Goal: Task Accomplishment & Management: Manage account settings

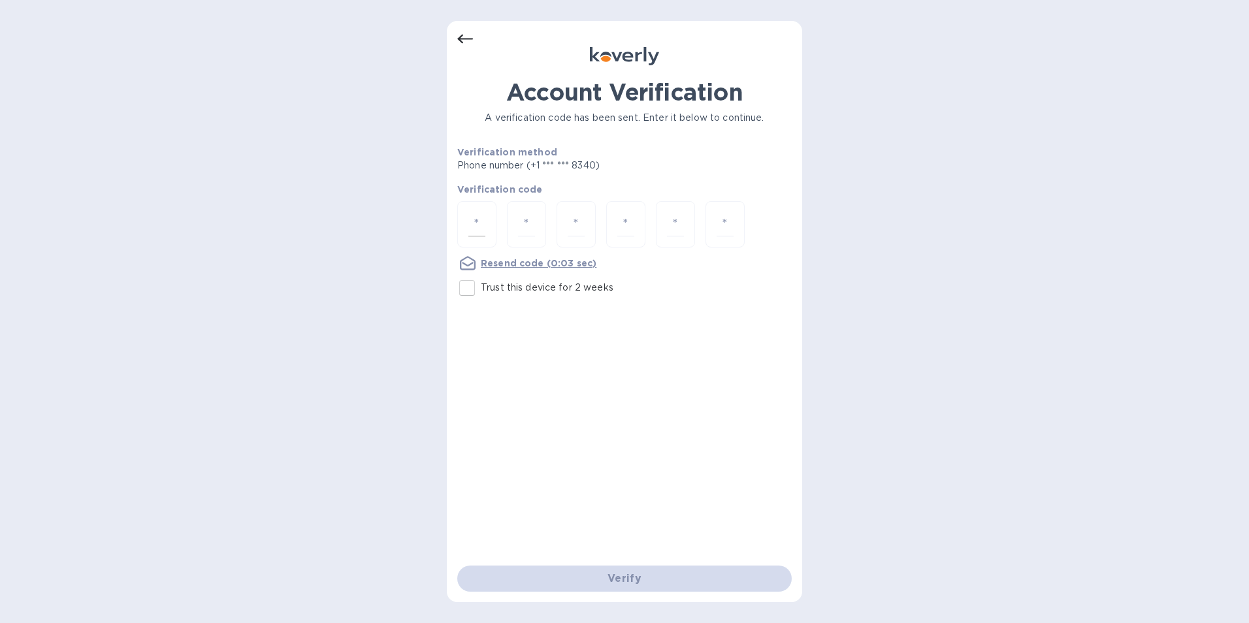
click at [474, 223] on input "number" at bounding box center [476, 224] width 17 height 24
type input "7"
type input "3"
type input "1"
type input "2"
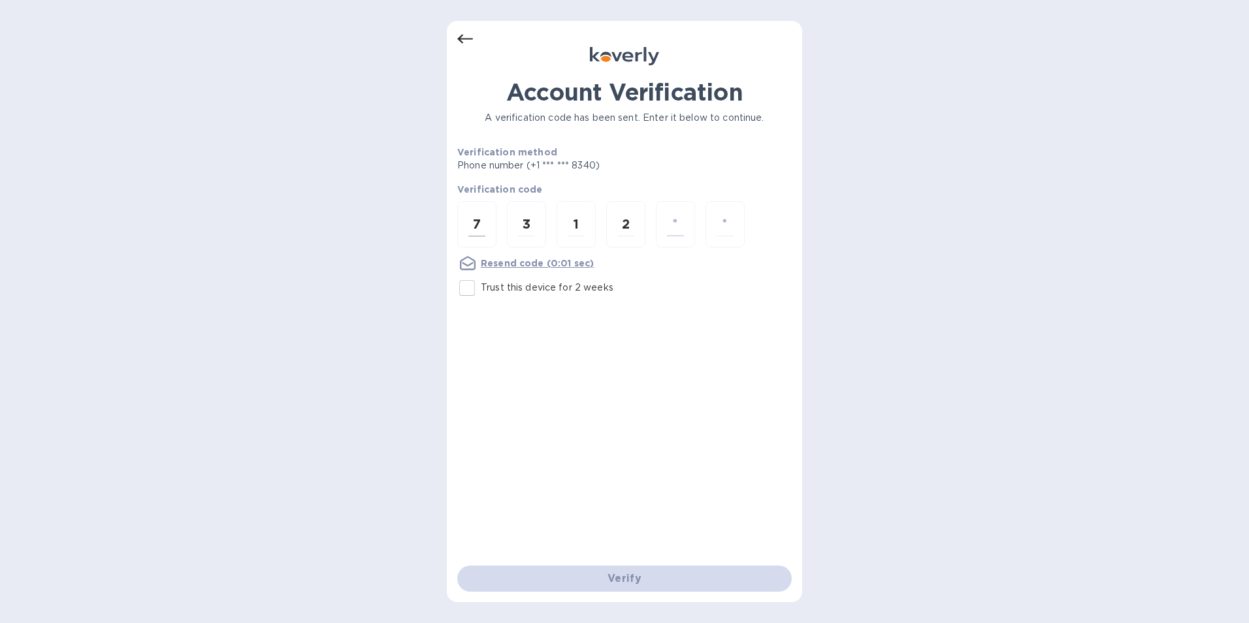
type input "8"
type input "3"
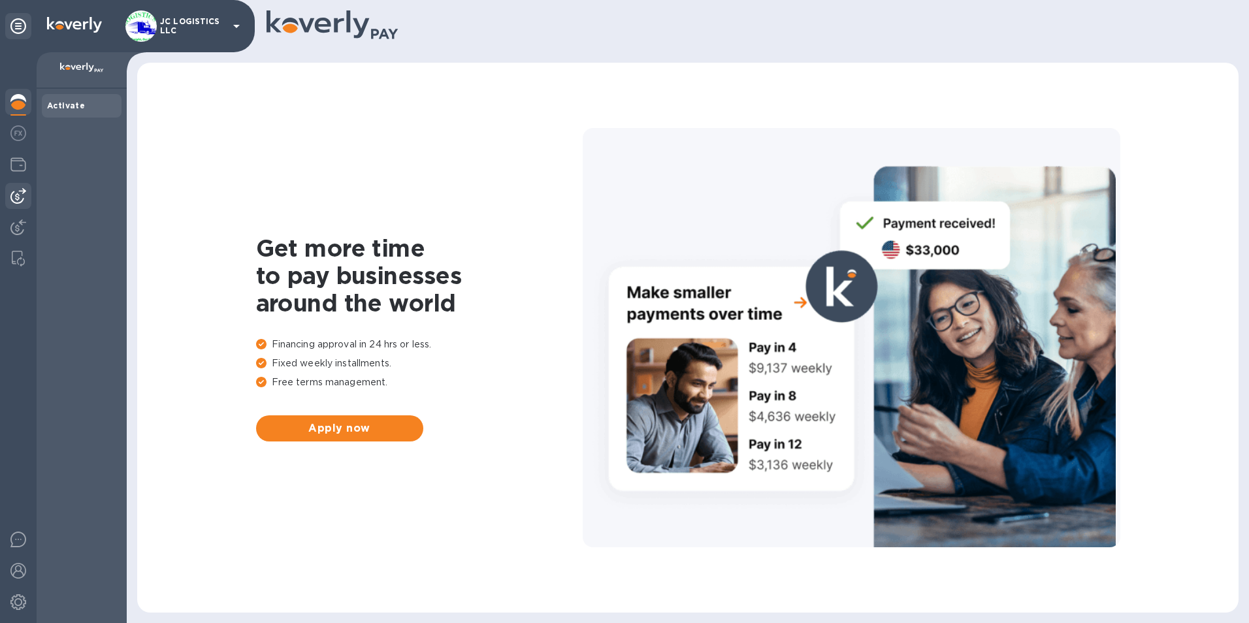
click at [17, 194] on img at bounding box center [18, 196] width 16 height 16
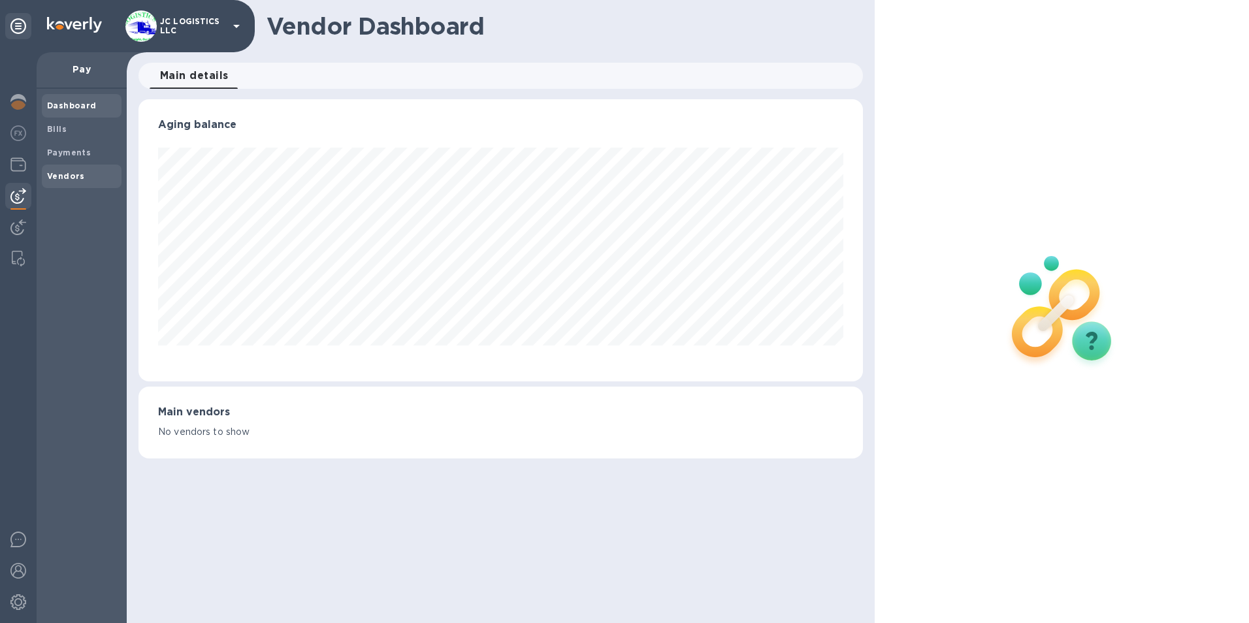
scroll to position [282, 725]
click at [70, 172] on b "Vendors" at bounding box center [66, 176] width 38 height 10
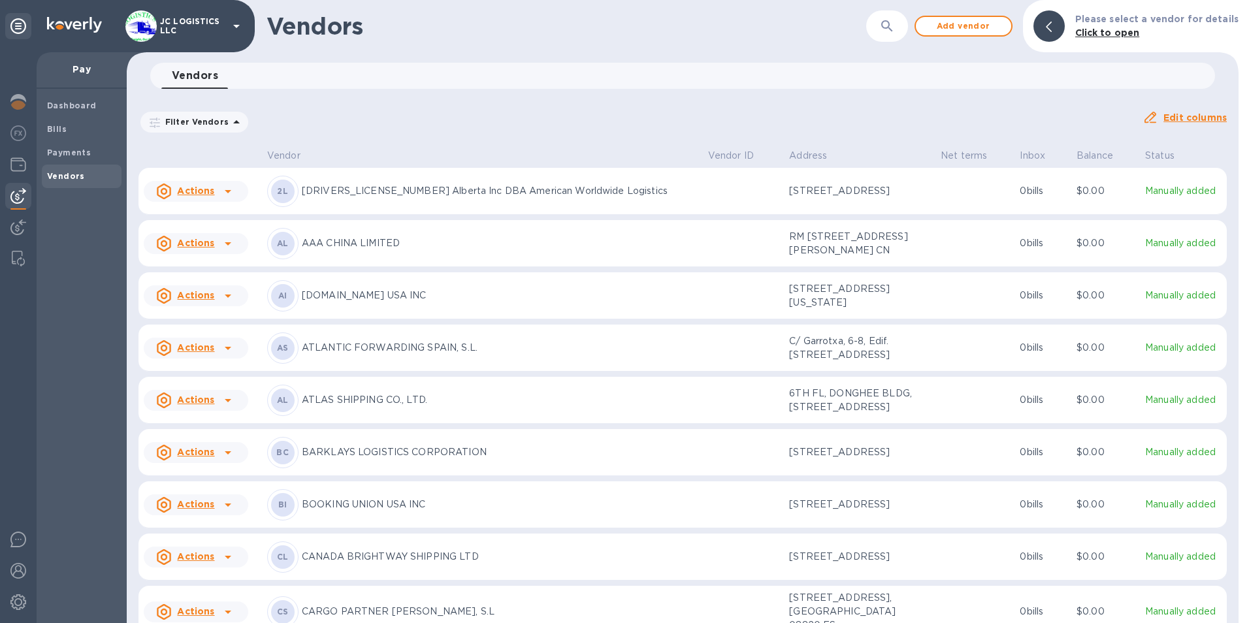
click at [227, 251] on icon at bounding box center [228, 244] width 16 height 16
click at [218, 318] on b "Add new bill" at bounding box center [210, 318] width 61 height 10
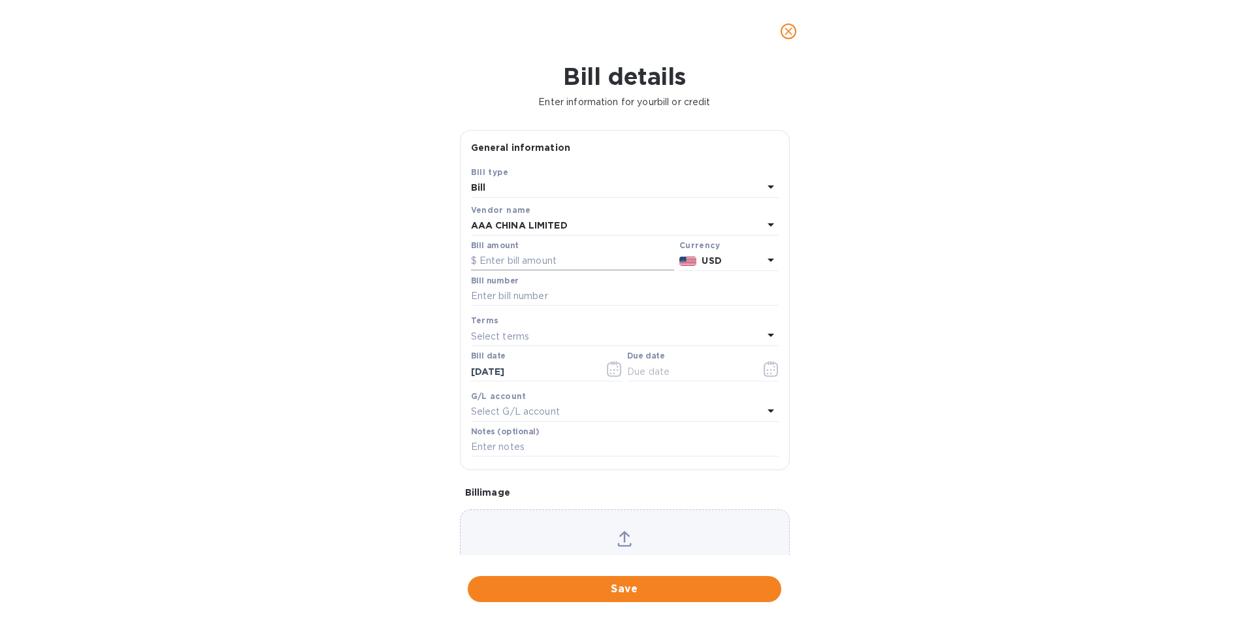
click at [487, 260] on input "text" at bounding box center [572, 261] width 203 height 20
type input "2,140.00"
click at [474, 300] on input "text" at bounding box center [625, 297] width 308 height 20
type input "Debit#392"
click at [763, 369] on icon "button" at bounding box center [770, 369] width 15 height 16
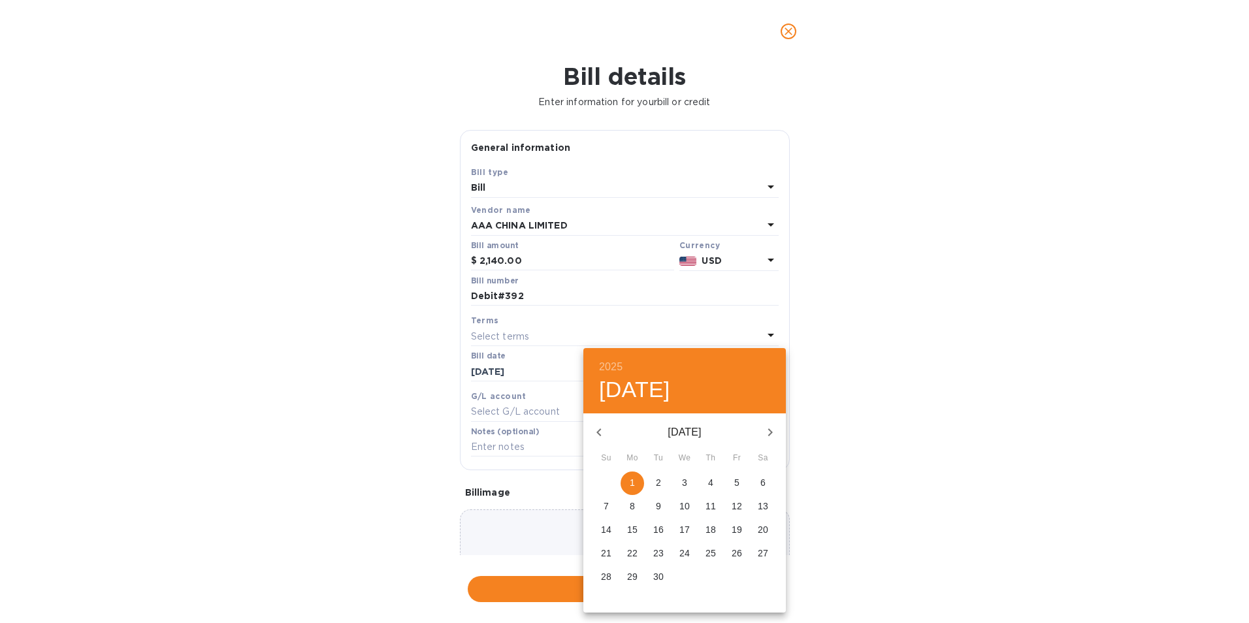
click at [630, 477] on p "1" at bounding box center [632, 482] width 5 height 13
type input "09/01/2025"
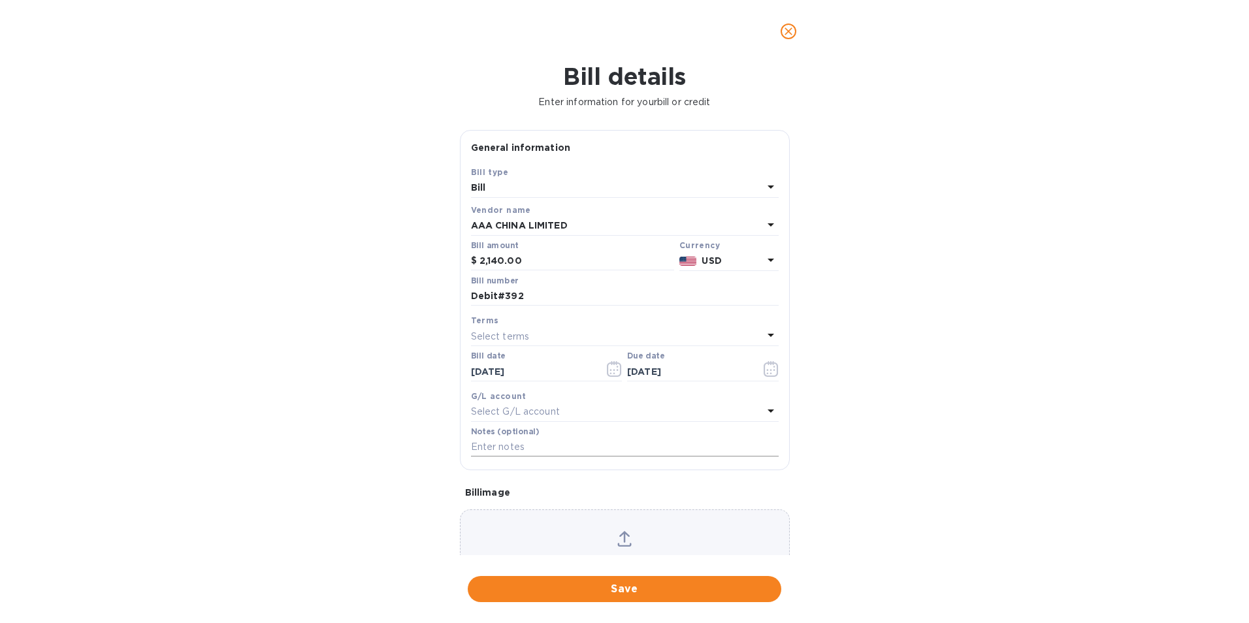
click at [555, 448] on input "text" at bounding box center [625, 448] width 308 height 20
type input "1027"
click at [618, 588] on span "Save" at bounding box center [624, 589] width 293 height 16
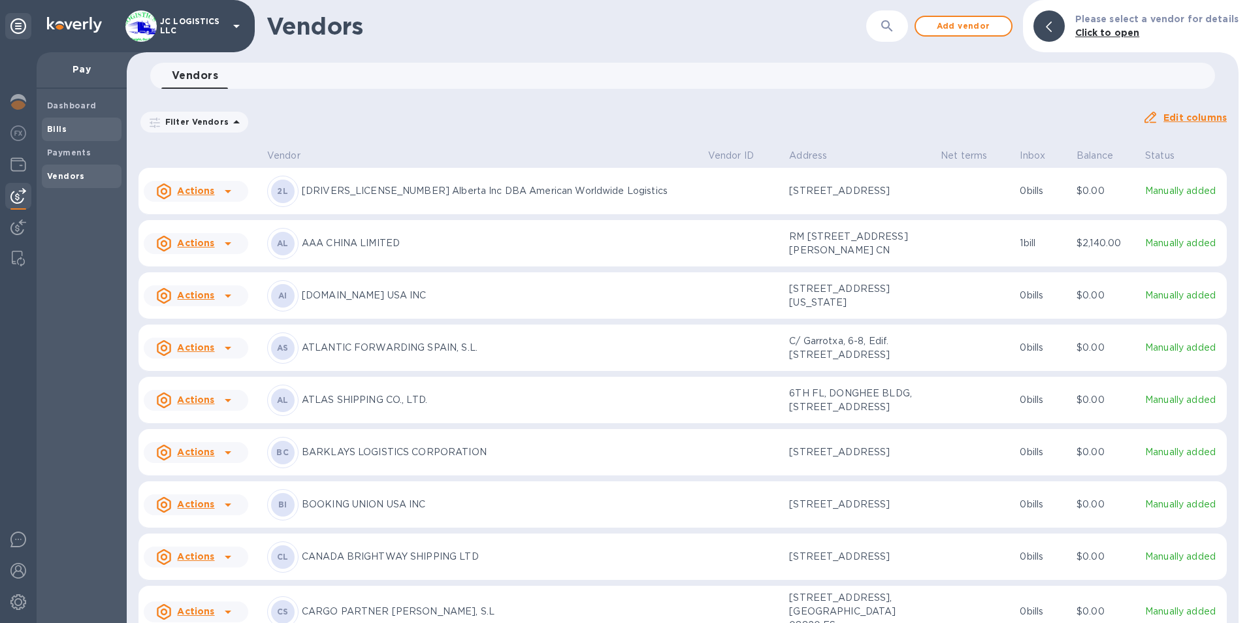
click at [56, 124] on b "Bills" at bounding box center [57, 129] width 20 height 10
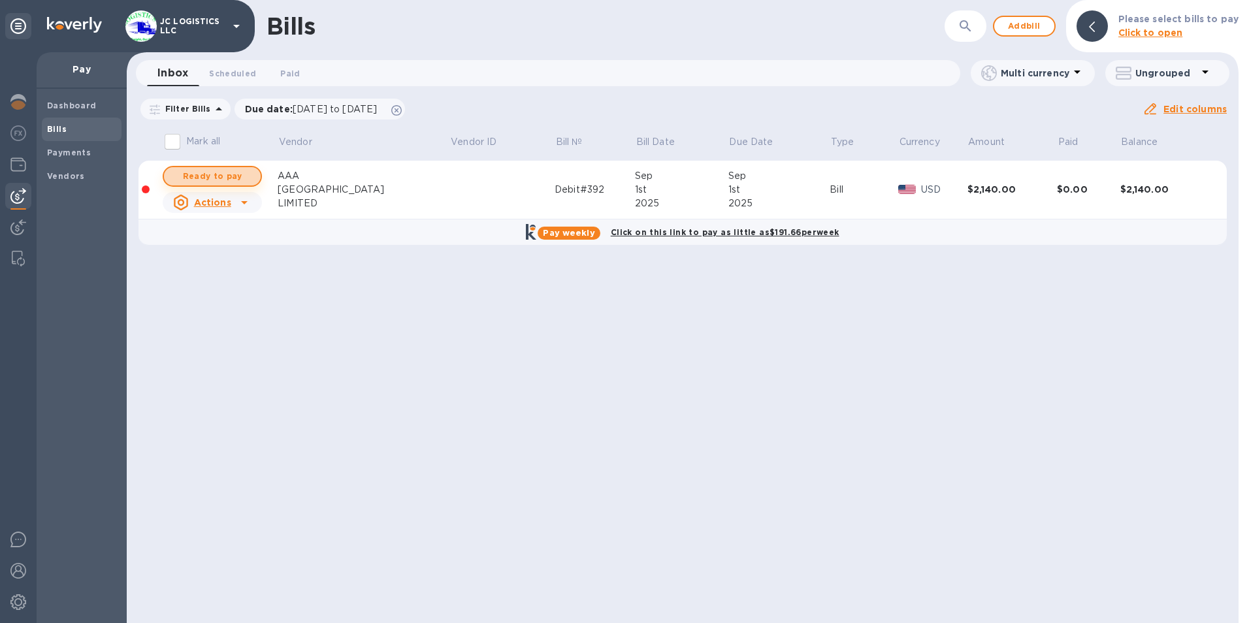
click at [217, 174] on span "Ready to pay" at bounding box center [212, 177] width 76 height 16
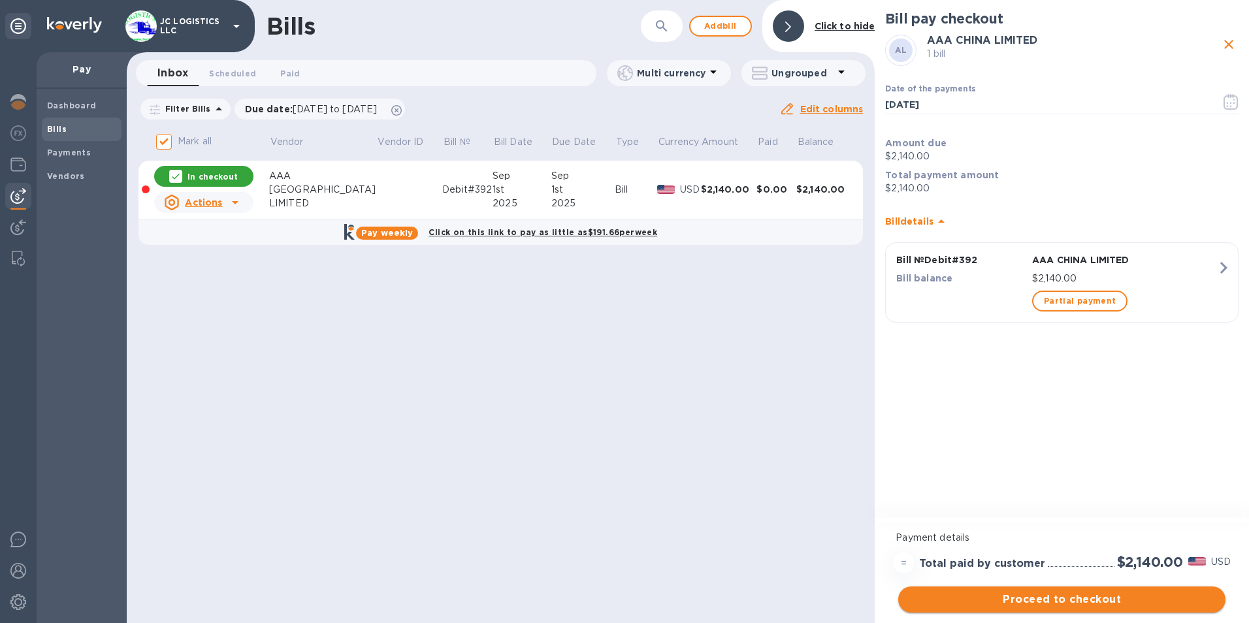
click at [1082, 601] on span "Proceed to checkout" at bounding box center [1061, 600] width 306 height 16
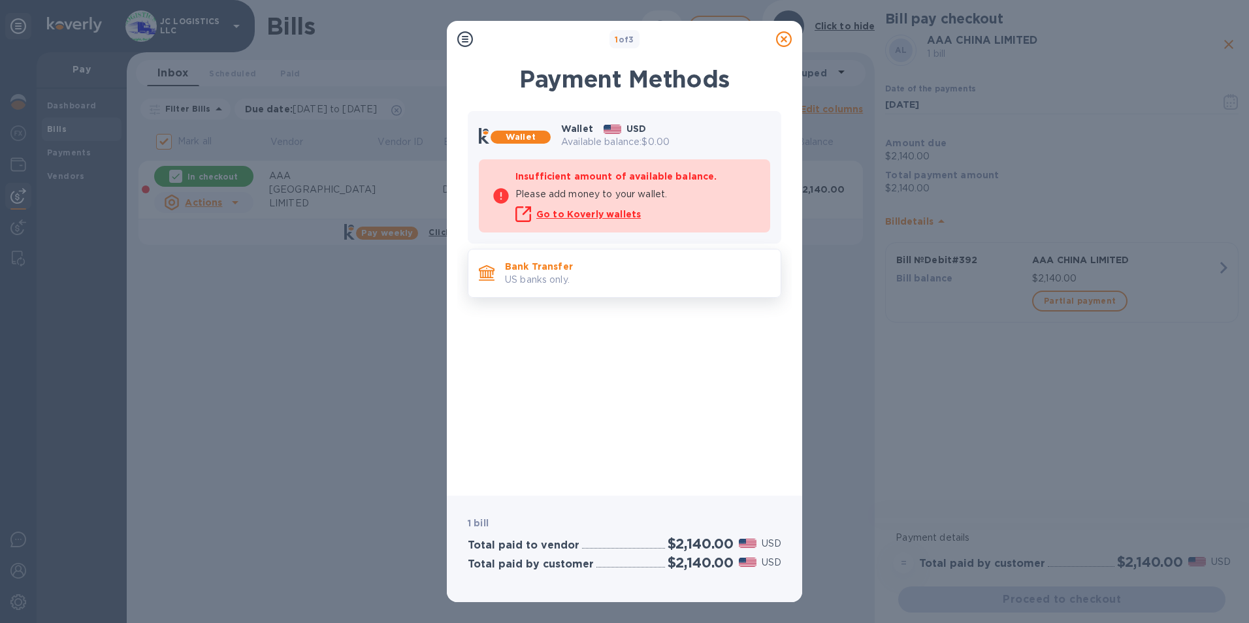
click at [580, 266] on p "Bank Transfer" at bounding box center [637, 266] width 265 height 13
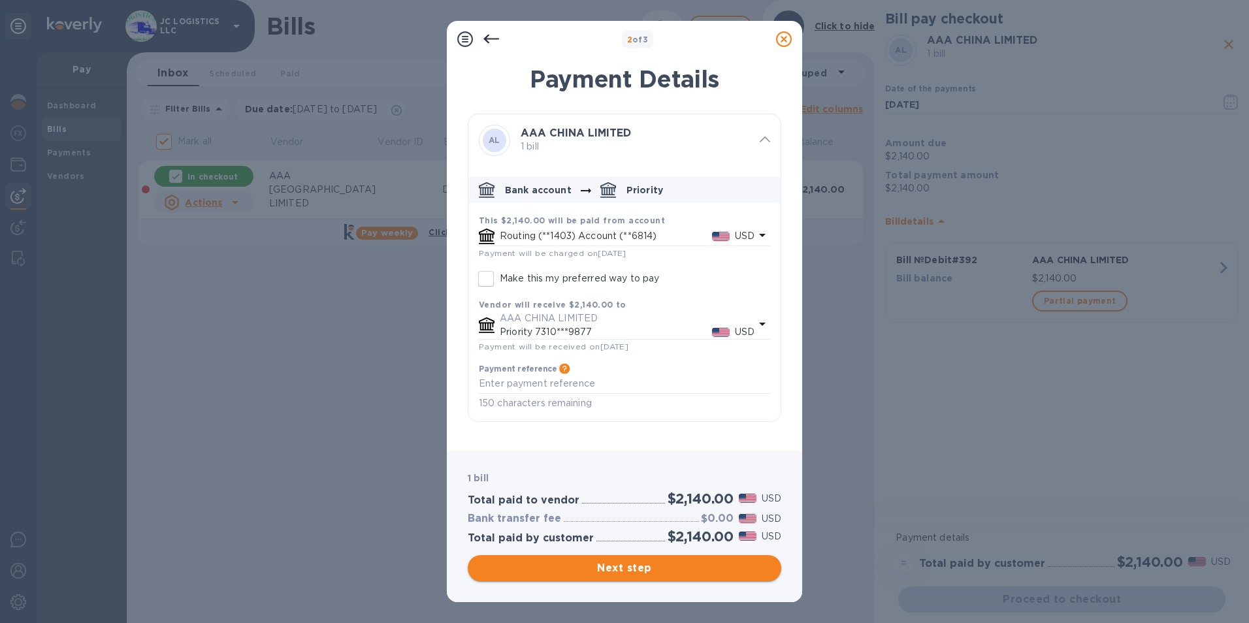
click at [625, 565] on span "Next step" at bounding box center [624, 568] width 293 height 16
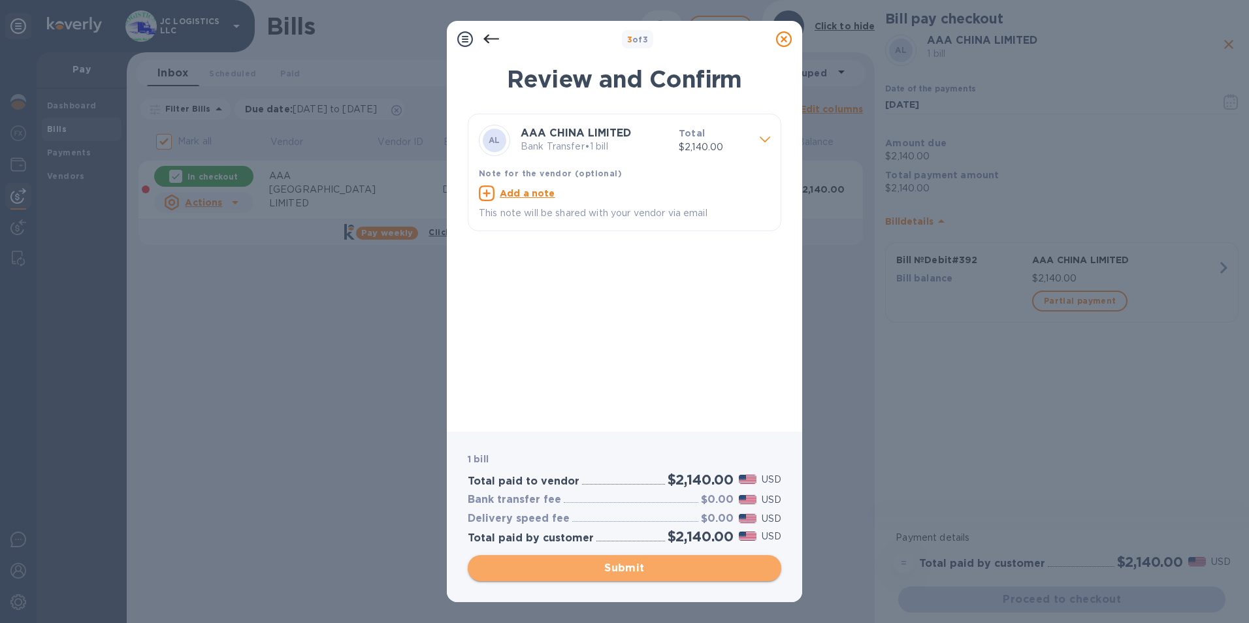
click at [625, 565] on span "Submit" at bounding box center [624, 568] width 293 height 16
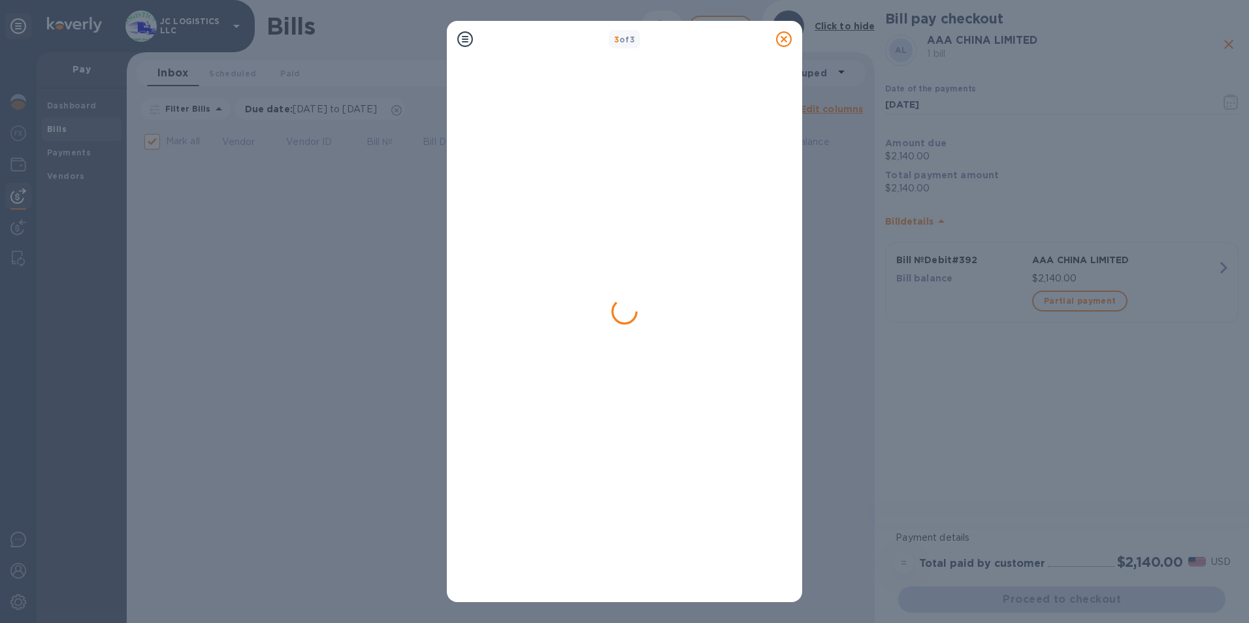
checkbox input "false"
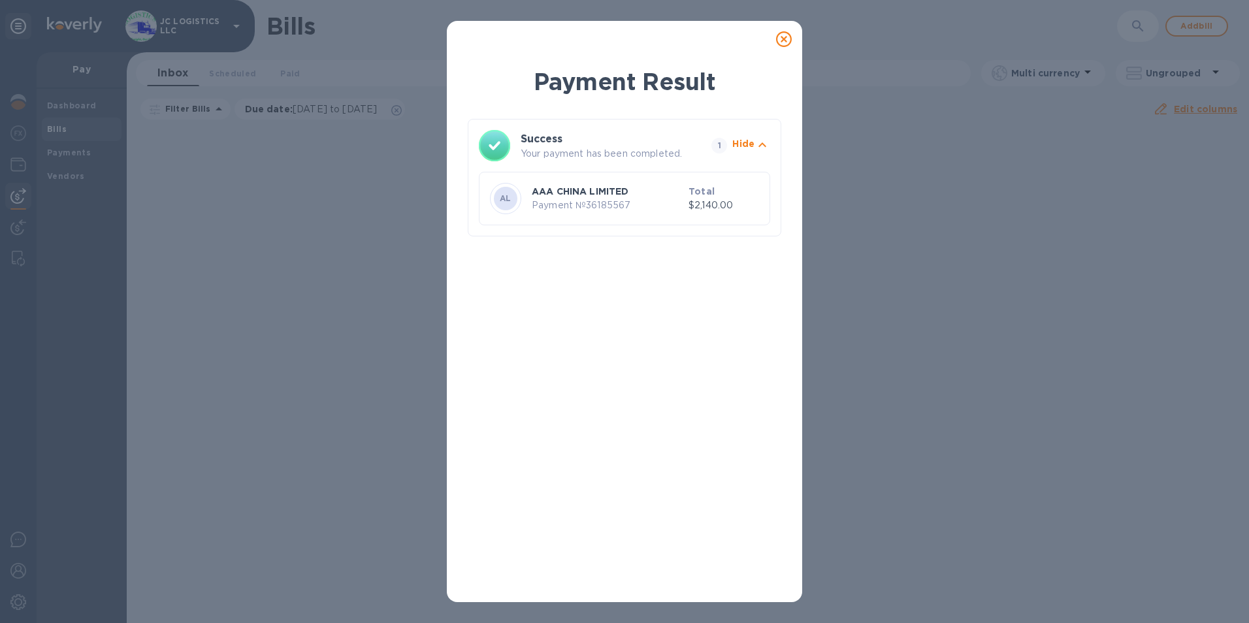
click at [786, 38] on icon at bounding box center [784, 39] width 16 height 16
